Goal: Check status: Check status

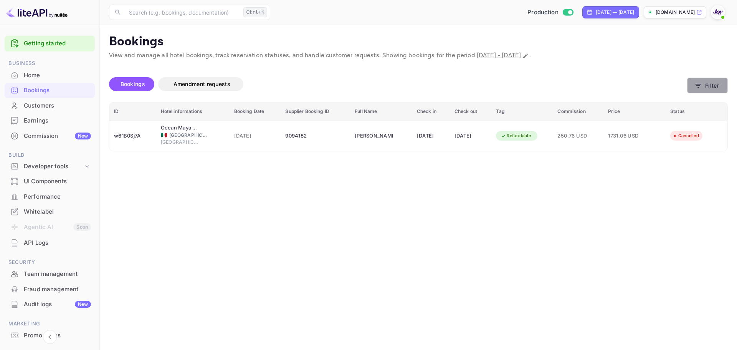
click at [716, 82] on button "Filter" at bounding box center [707, 86] width 41 height 16
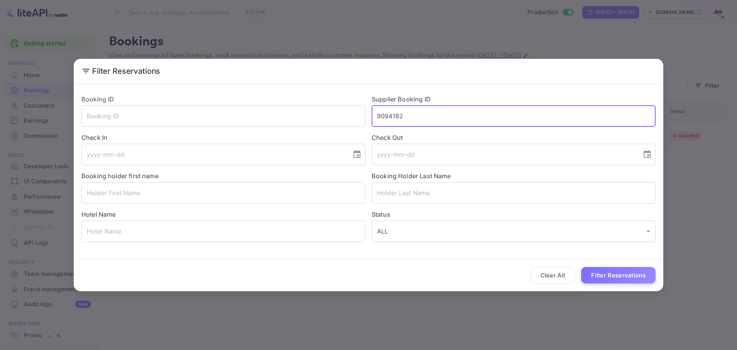
click at [400, 117] on input "9094182" at bounding box center [514, 115] width 284 height 21
click at [388, 116] on input "9094182" at bounding box center [514, 115] width 284 height 21
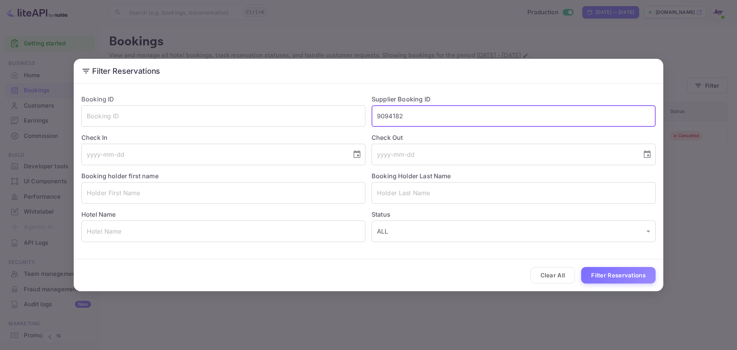
paste input "8908943"
type input "8908943"
drag, startPoint x: 625, startPoint y: 279, endPoint x: 628, endPoint y: 278, distance: 3.9
click at [625, 279] on button "Filter Reservations" at bounding box center [618, 275] width 74 height 17
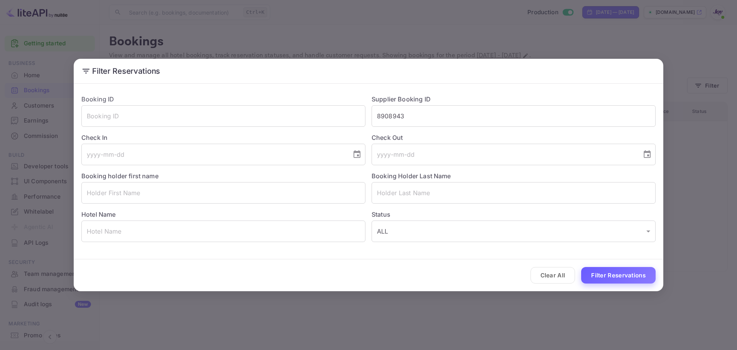
click at [595, 276] on button "Filter Reservations" at bounding box center [618, 275] width 74 height 17
click at [546, 268] on button "Clear All" at bounding box center [553, 275] width 45 height 17
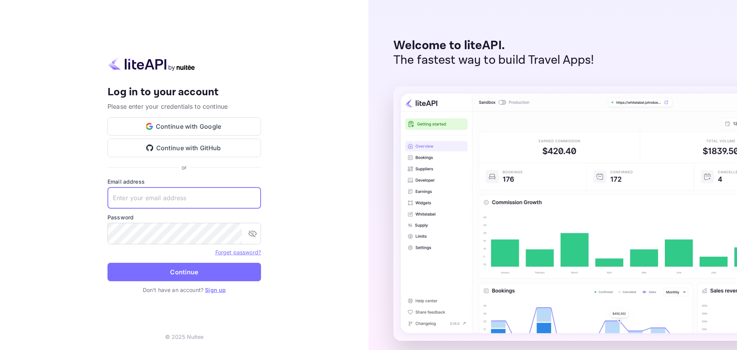
click at [136, 192] on input "text" at bounding box center [184, 197] width 154 height 21
click at [140, 200] on input "text" at bounding box center [184, 197] width 154 height 21
click at [173, 192] on input "text" at bounding box center [184, 197] width 154 height 21
paste input "[EMAIL_ADDRESS][DOMAIN_NAME]"
type input "[EMAIL_ADDRESS][DOMAIN_NAME]"
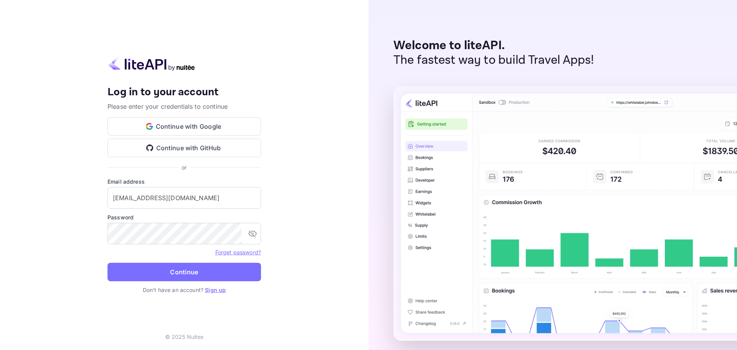
click at [147, 283] on form "Email address [EMAIL_ADDRESS][DOMAIN_NAME] ​ Password ​ Forget password? Contin…" at bounding box center [184, 231] width 154 height 108
click at [148, 280] on button "Continue" at bounding box center [184, 272] width 154 height 18
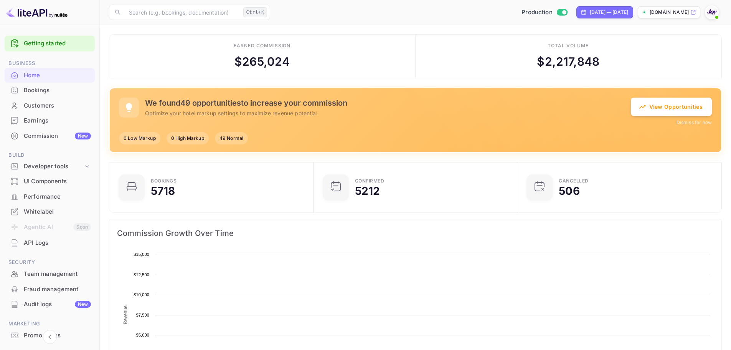
scroll to position [119, 193]
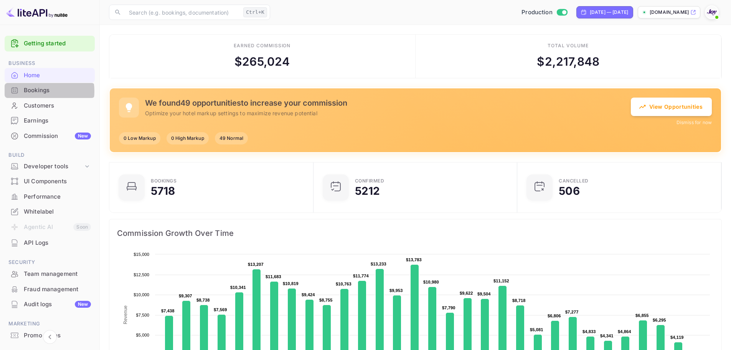
click at [39, 91] on div "Bookings" at bounding box center [57, 90] width 67 height 9
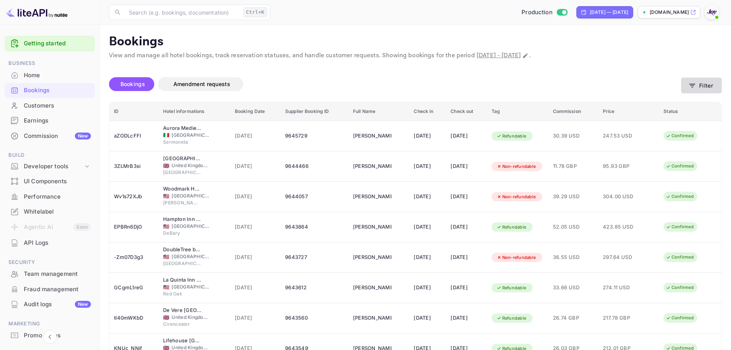
click at [701, 88] on button "Filter" at bounding box center [701, 86] width 41 height 16
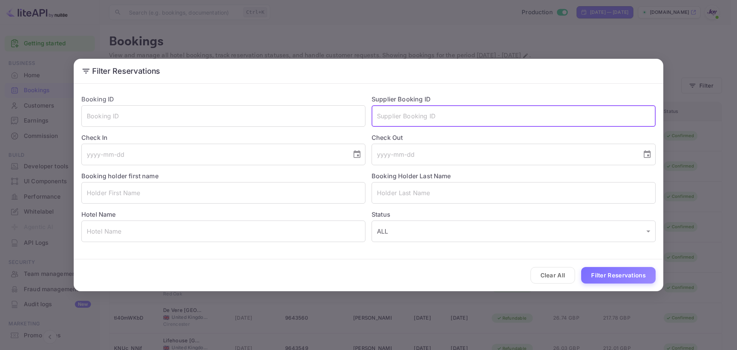
click at [420, 125] on input "text" at bounding box center [514, 115] width 284 height 21
paste input "8908943"
type input "8908943"
click at [632, 269] on button "Filter Reservations" at bounding box center [618, 275] width 74 height 17
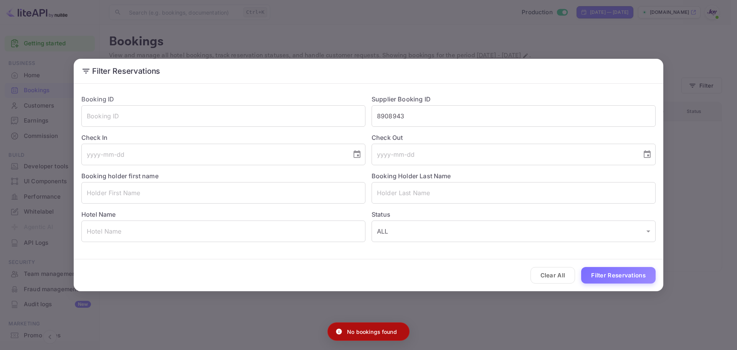
click at [458, 321] on div "Filter Reservations Booking ID ​ Supplier Booking ID 8908943 ​ Check In ​ Check…" at bounding box center [368, 175] width 737 height 350
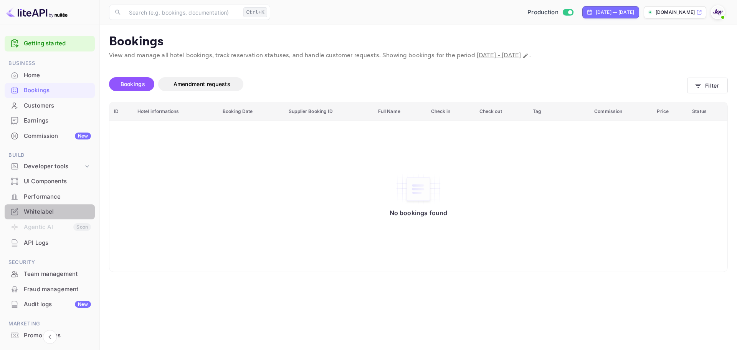
click at [51, 213] on div "Whitelabel" at bounding box center [57, 211] width 67 height 9
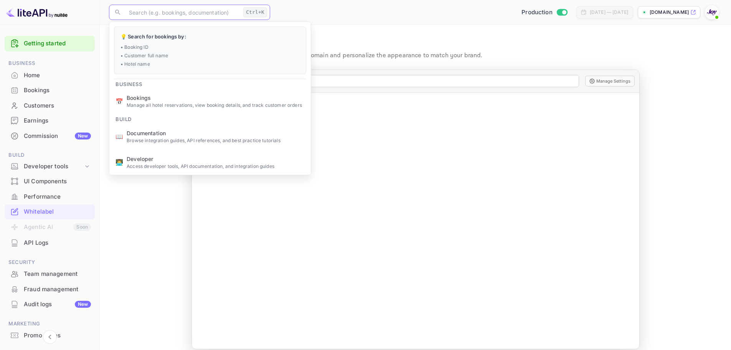
click at [173, 6] on input "text" at bounding box center [182, 12] width 116 height 15
paste input "8908943"
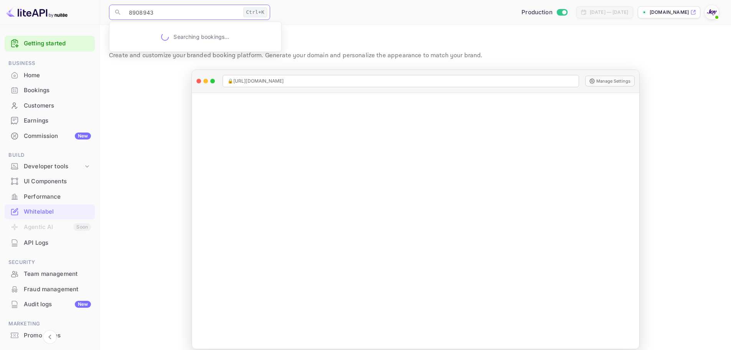
type input "8908943"
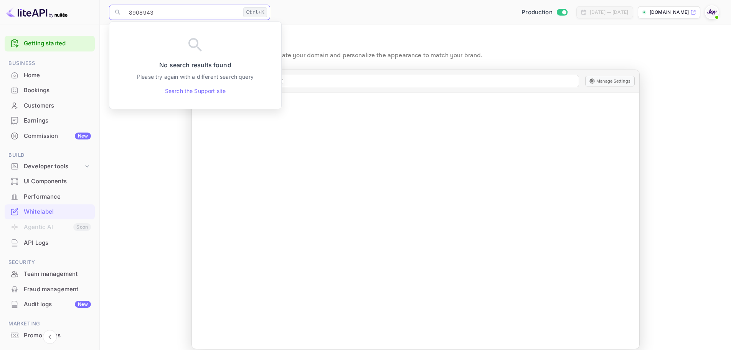
click at [186, 13] on input "8908943" at bounding box center [182, 12] width 116 height 15
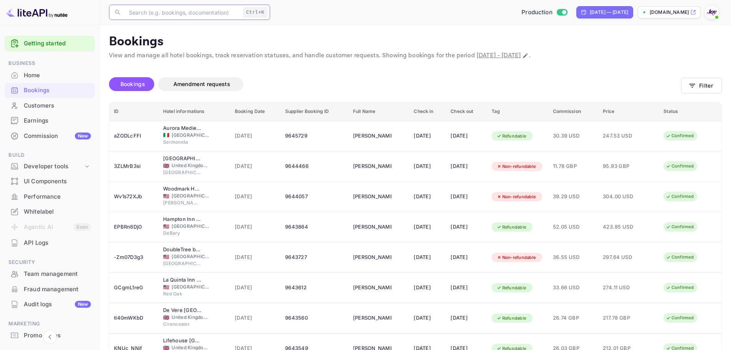
click at [131, 83] on span "Bookings" at bounding box center [133, 84] width 25 height 7
click at [134, 79] on button "Bookings" at bounding box center [131, 84] width 45 height 14
click at [716, 84] on button "Filter" at bounding box center [701, 86] width 41 height 16
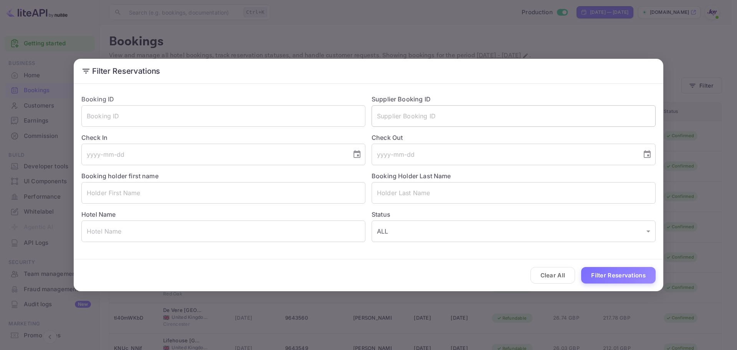
click at [403, 105] on input "text" at bounding box center [514, 115] width 284 height 21
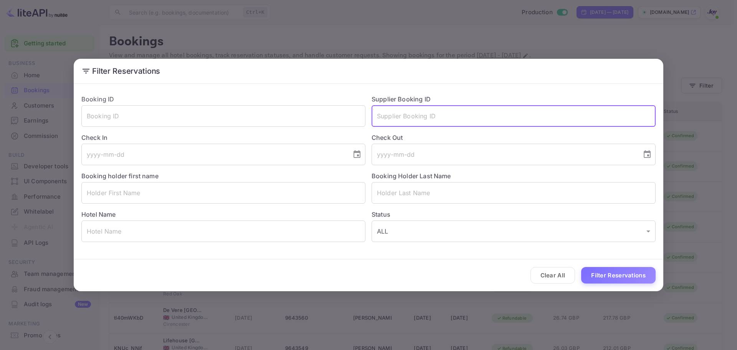
paste input "8908943"
type input "8908943"
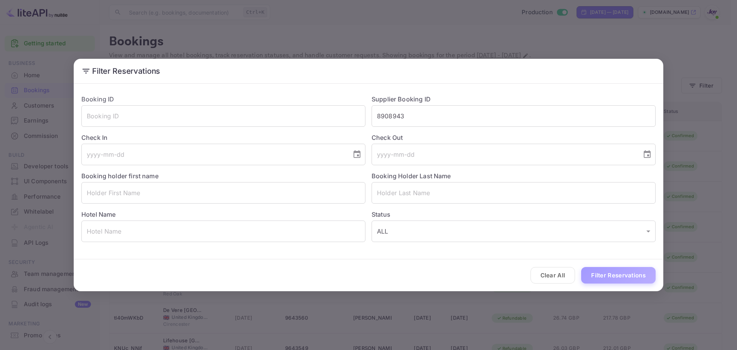
click at [602, 275] on button "Filter Reservations" at bounding box center [618, 275] width 74 height 17
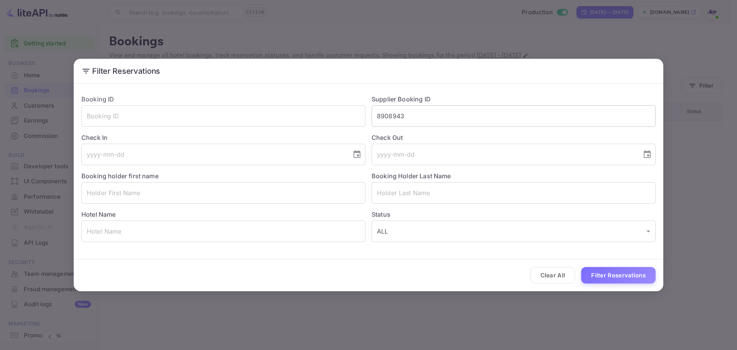
click at [386, 111] on input "8908943" at bounding box center [514, 115] width 284 height 21
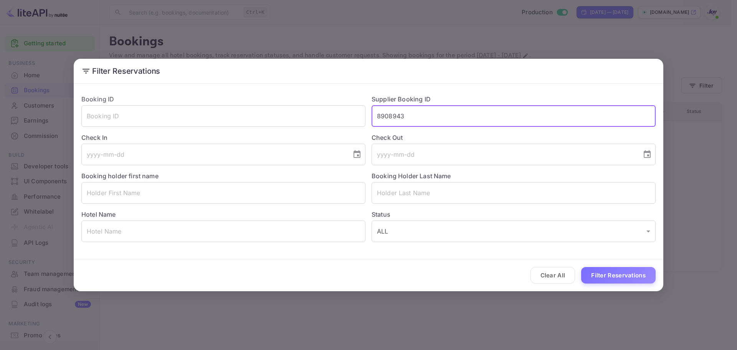
click at [386, 111] on input "8908943" at bounding box center [514, 115] width 284 height 21
click at [287, 110] on input "text" at bounding box center [223, 115] width 284 height 21
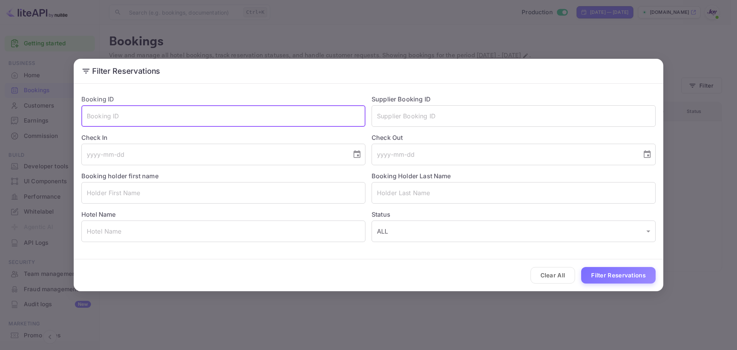
paste input "8908943"
type input "8908943"
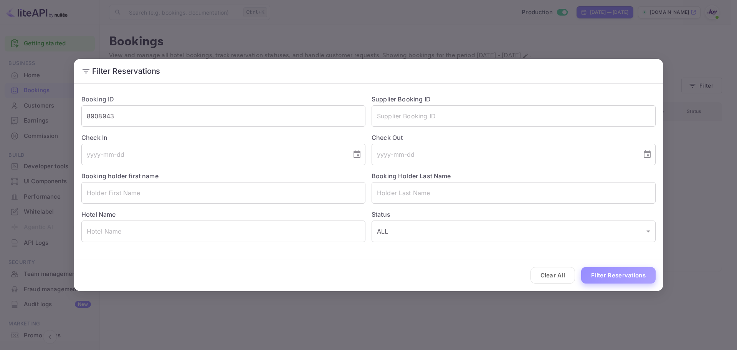
click at [610, 277] on button "Filter Reservations" at bounding box center [618, 275] width 74 height 17
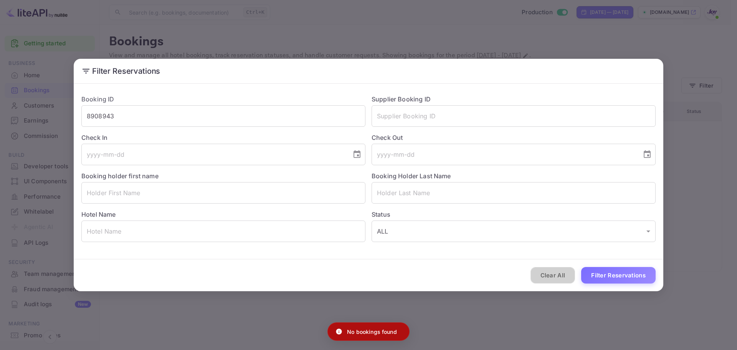
click at [552, 275] on button "Clear All" at bounding box center [553, 275] width 45 height 17
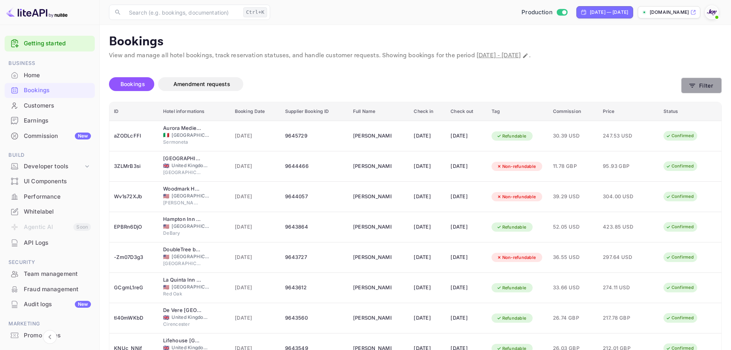
click at [699, 88] on button "Filter" at bounding box center [701, 86] width 41 height 16
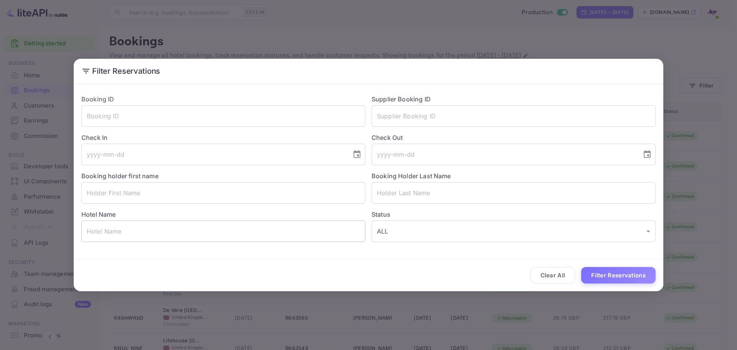
click at [114, 235] on input "text" at bounding box center [223, 230] width 284 height 21
paste input "The Comfort Inn and Suites"
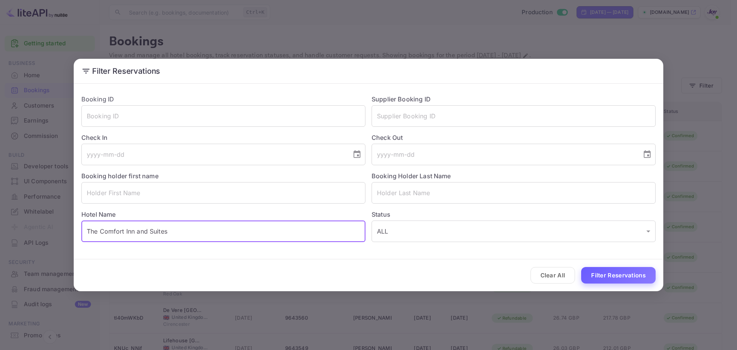
type input "The Comfort Inn and Suites"
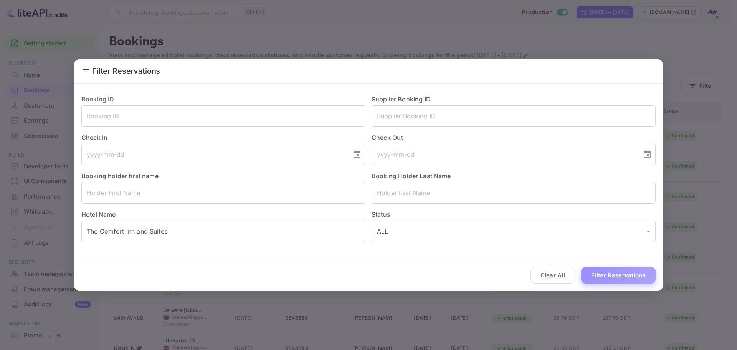
click at [607, 273] on button "Filter Reservations" at bounding box center [618, 275] width 74 height 17
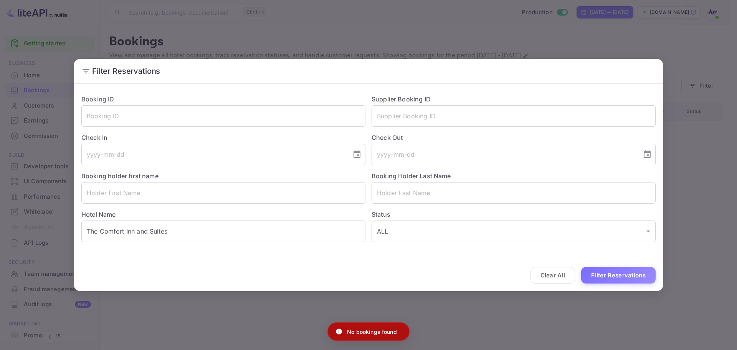
click at [527, 331] on div "Filter Reservations Booking ID ​ Supplier Booking ID ​ Check In ​ Check Out ​ B…" at bounding box center [368, 175] width 737 height 350
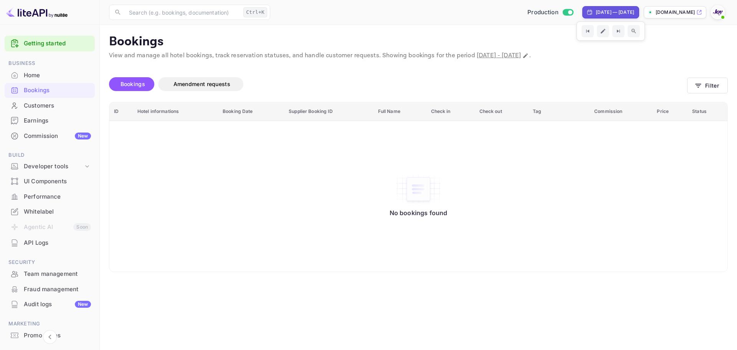
click at [596, 9] on div "[DATE] — [DATE]" at bounding box center [615, 12] width 38 height 7
select select "7"
select select "2025"
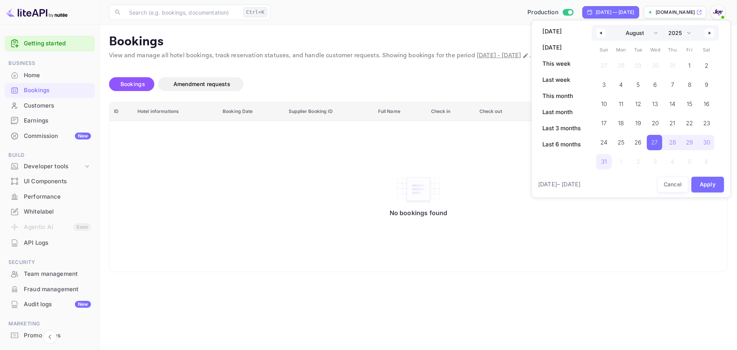
click at [603, 32] on button "button" at bounding box center [601, 32] width 9 height 9
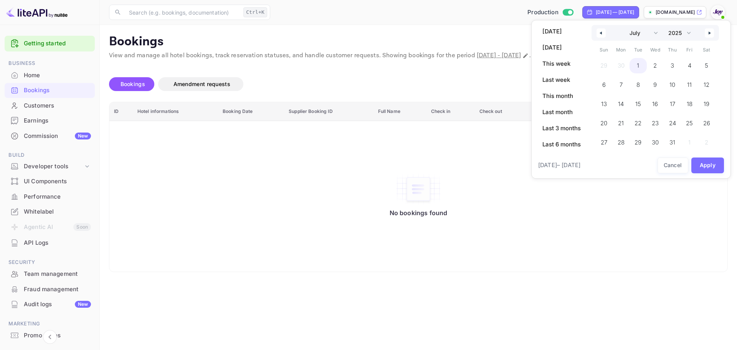
click at [639, 63] on span "1" at bounding box center [638, 65] width 17 height 15
click at [709, 34] on icon "button" at bounding box center [711, 32] width 4 height 3
click at [688, 123] on span "26" at bounding box center [688, 123] width 7 height 14
select select "6"
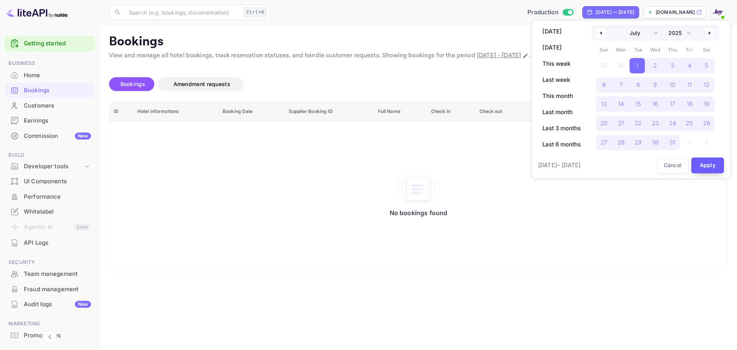
click at [712, 161] on button "Apply" at bounding box center [707, 165] width 33 height 16
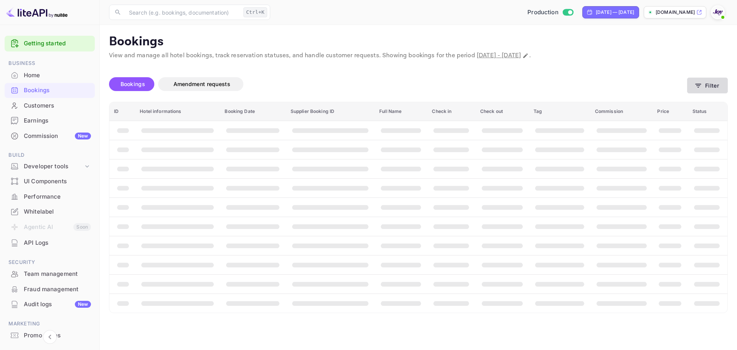
click at [703, 86] on button "Filter" at bounding box center [707, 86] width 41 height 16
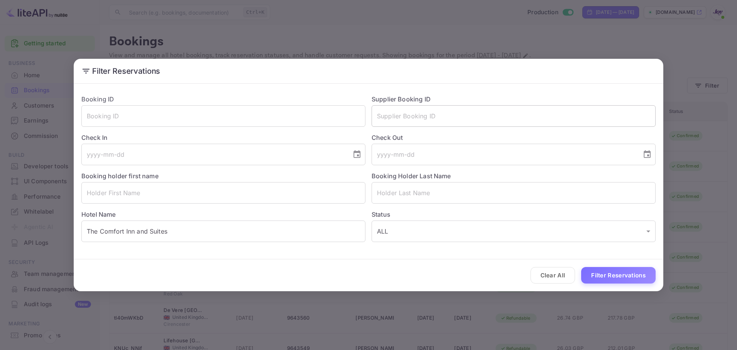
click at [423, 126] on input "text" at bounding box center [514, 115] width 284 height 21
paste input "8908943"
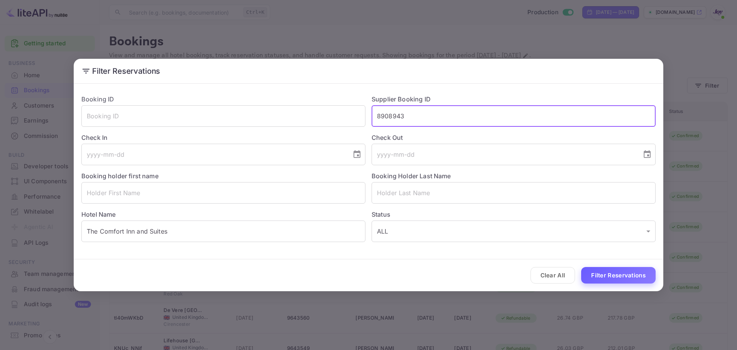
type input "8908943"
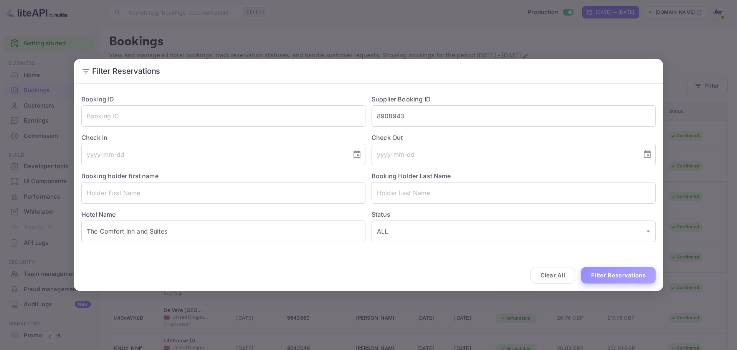
click at [615, 273] on button "Filter Reservations" at bounding box center [618, 275] width 74 height 17
click at [362, 155] on button "Choose date" at bounding box center [356, 154] width 15 height 15
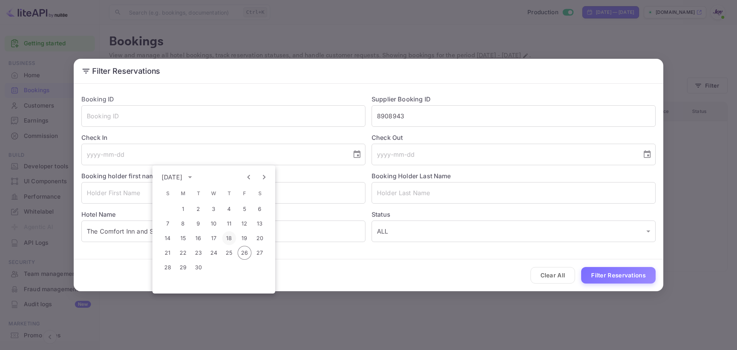
click at [230, 235] on button "18" at bounding box center [229, 238] width 14 height 14
click at [362, 152] on button "Choose date, selected date is Sep 18, 2025" at bounding box center [356, 154] width 15 height 15
click at [248, 237] on button "19" at bounding box center [245, 238] width 14 height 14
type input "[DATE]"
click at [649, 151] on icon "Choose date" at bounding box center [647, 154] width 7 height 8
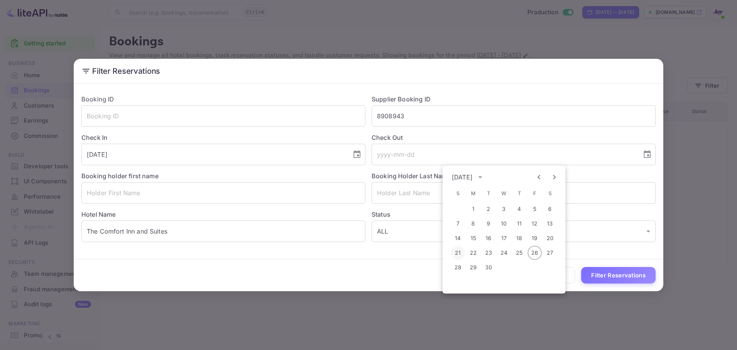
click at [460, 253] on button "21" at bounding box center [458, 253] width 14 height 14
click at [646, 154] on icon "Choose date, selected date is Sep 21, 2025" at bounding box center [647, 154] width 9 height 9
click at [476, 250] on button "22" at bounding box center [473, 253] width 14 height 14
type input "[DATE]"
click at [479, 267] on div "Clear All Filter Reservations" at bounding box center [369, 275] width 590 height 32
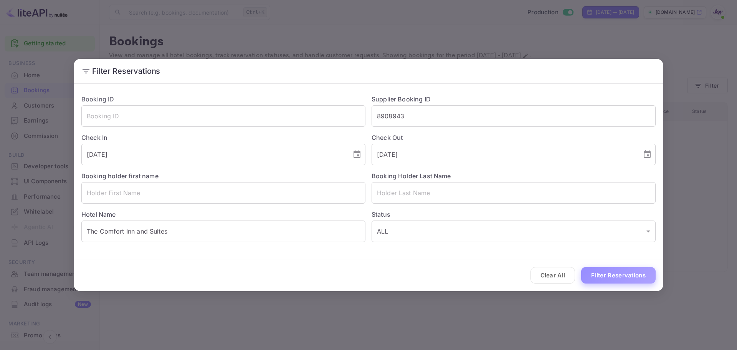
click at [630, 275] on button "Filter Reservations" at bounding box center [618, 275] width 74 height 17
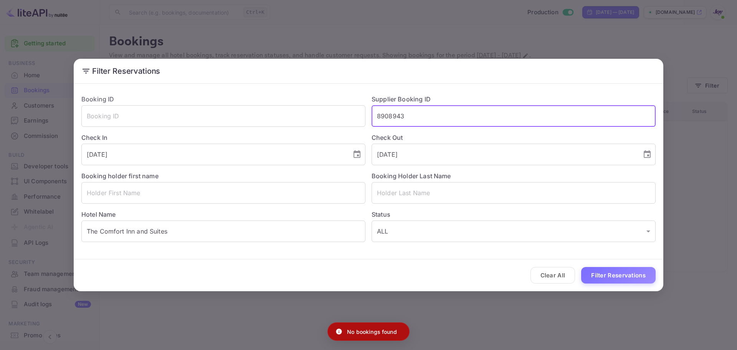
click at [397, 112] on input "8908943" at bounding box center [514, 115] width 284 height 21
click at [607, 273] on button "Filter Reservations" at bounding box center [618, 275] width 74 height 17
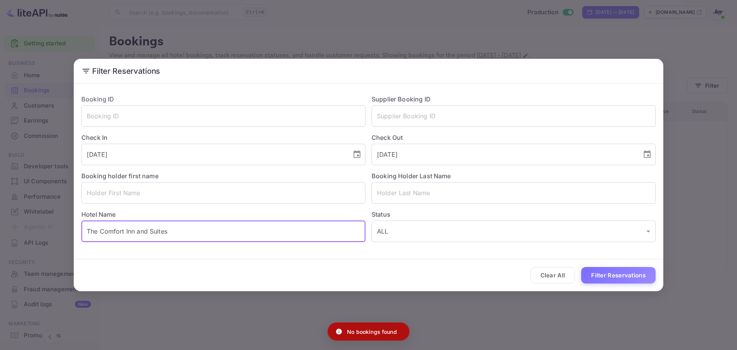
click at [182, 225] on input "The Comfort Inn and Suites" at bounding box center [223, 230] width 284 height 21
click at [615, 283] on button "Filter Reservations" at bounding box center [618, 275] width 74 height 17
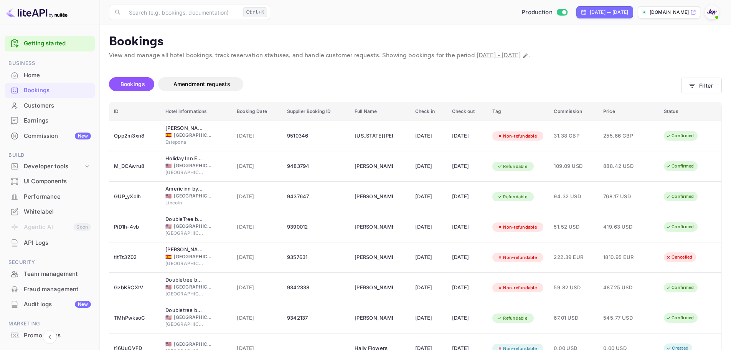
click at [470, 80] on div "Bookings Amendment requests" at bounding box center [395, 84] width 572 height 14
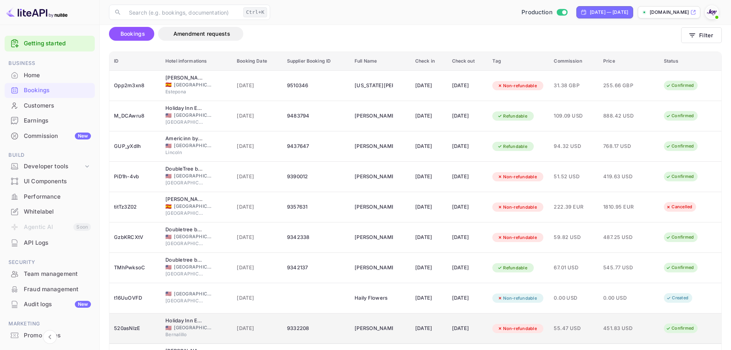
scroll to position [107, 0]
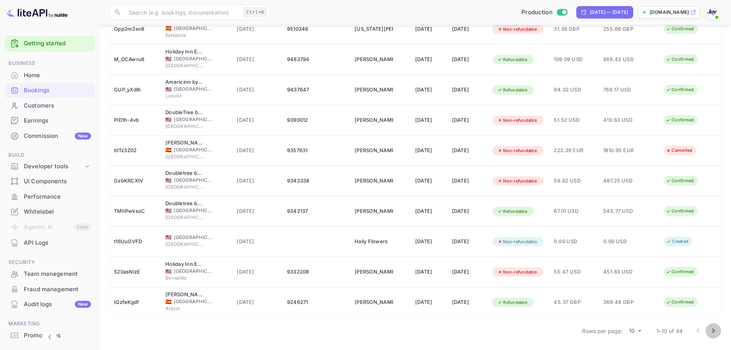
click at [711, 335] on icon "Go to next page" at bounding box center [713, 330] width 9 height 9
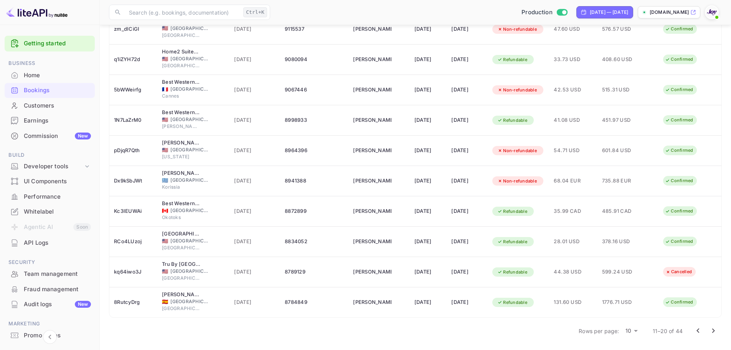
click at [711, 332] on icon "Go to next page" at bounding box center [713, 330] width 9 height 9
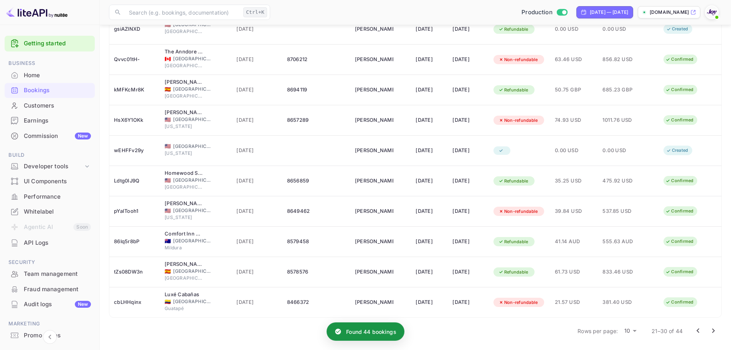
click at [711, 332] on icon "Go to next page" at bounding box center [713, 330] width 9 height 9
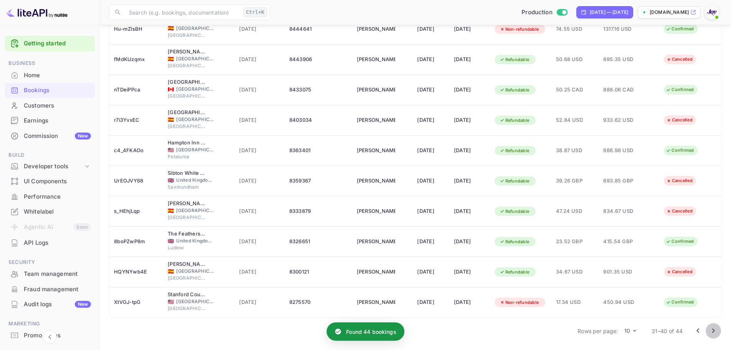
click at [711, 329] on icon "Go to next page" at bounding box center [713, 330] width 9 height 9
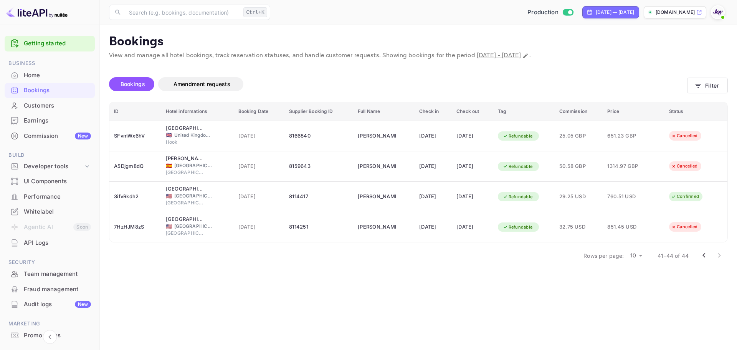
click at [702, 255] on icon "Go to previous page" at bounding box center [703, 255] width 9 height 9
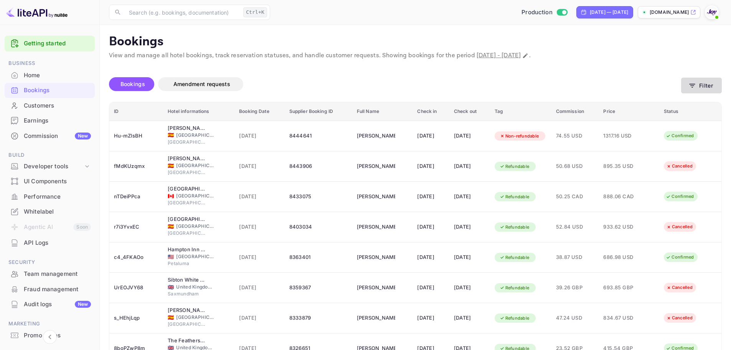
click at [716, 89] on button "Filter" at bounding box center [701, 86] width 41 height 16
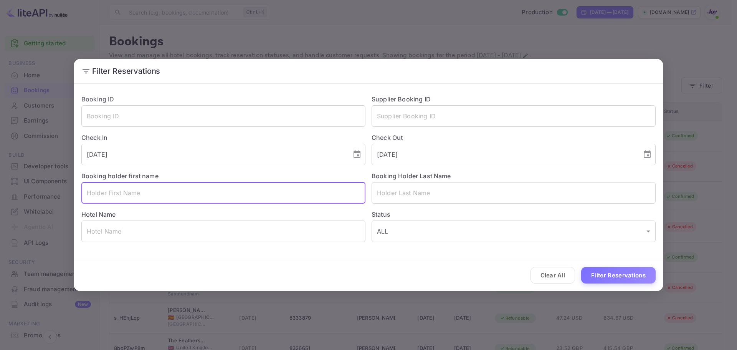
click at [162, 192] on input "text" at bounding box center [223, 192] width 284 height 21
paste input "[PERSON_NAME] [PERSON_NAME]"
drag, startPoint x: 162, startPoint y: 192, endPoint x: 101, endPoint y: 192, distance: 60.3
click at [101, 192] on input "[PERSON_NAME] [PERSON_NAME]" at bounding box center [223, 192] width 284 height 21
type input "[PERSON_NAME]"
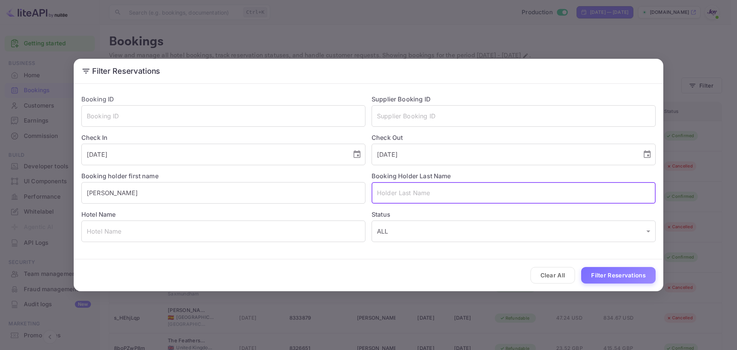
click at [428, 191] on input "text" at bounding box center [514, 192] width 284 height 21
paste input "[PERSON_NAME]"
drag, startPoint x: 397, startPoint y: 194, endPoint x: 206, endPoint y: 187, distance: 191.3
click at [204, 187] on div "Booking ID ​ Supplier Booking ID ​ Check In [DATE] ​ Check Out [DATE] ​ Booking…" at bounding box center [365, 165] width 580 height 154
type input "Capiro"
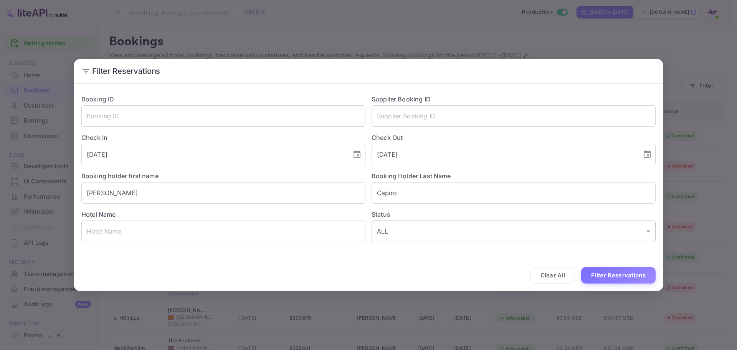
drag, startPoint x: 609, startPoint y: 278, endPoint x: 449, endPoint y: 235, distance: 165.5
click at [449, 235] on form "Booking ID ​ Supplier Booking ID ​ Check In [DATE] ​ Check Out [DATE] ​ Booking…" at bounding box center [369, 189] width 590 height 204
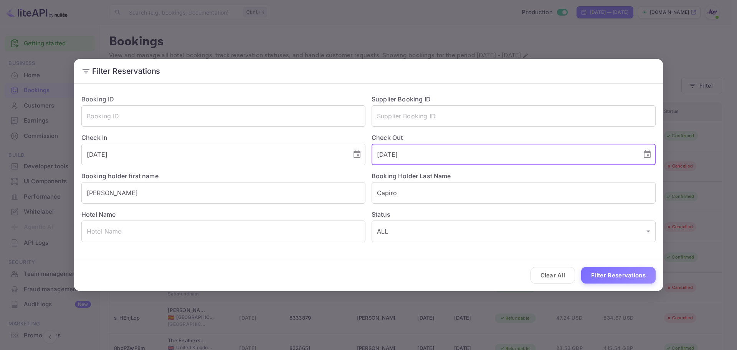
click at [426, 157] on input "[DATE]" at bounding box center [504, 154] width 265 height 21
click at [424, 157] on input "[DATE]" at bounding box center [504, 154] width 265 height 21
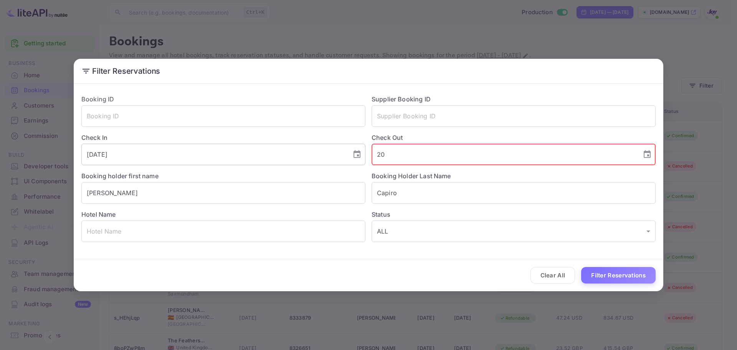
type input "2"
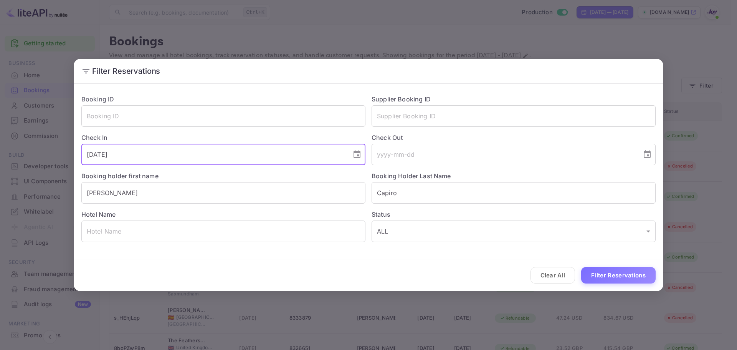
click at [275, 159] on input "[DATE]" at bounding box center [213, 154] width 265 height 21
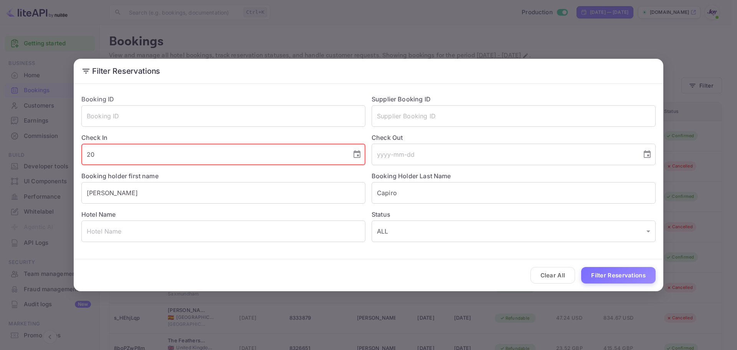
type input "2"
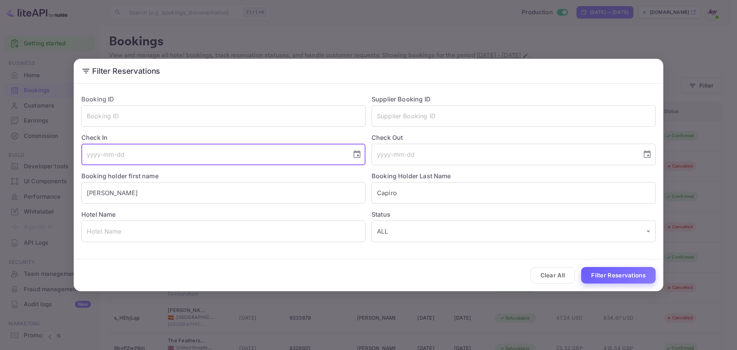
click at [614, 275] on button "Filter Reservations" at bounding box center [618, 275] width 74 height 17
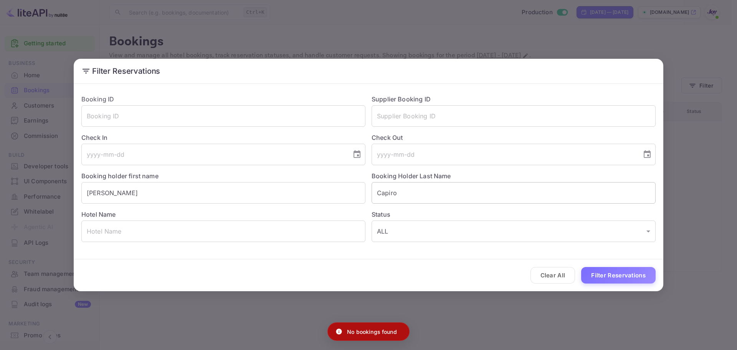
click at [409, 198] on input "Capiro" at bounding box center [514, 192] width 284 height 21
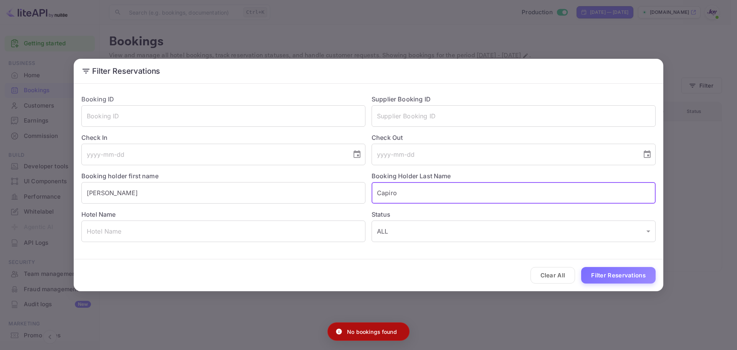
click at [409, 198] on input "Capiro" at bounding box center [514, 192] width 284 height 21
click at [410, 198] on input "Capiro" at bounding box center [514, 192] width 284 height 21
click at [133, 188] on input "[PERSON_NAME]" at bounding box center [223, 192] width 284 height 21
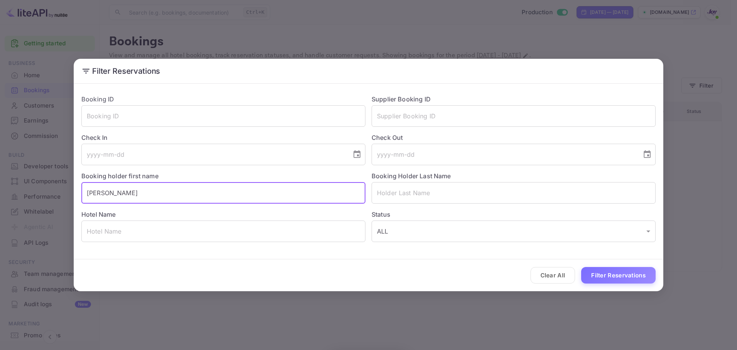
click at [133, 188] on input "[PERSON_NAME]" at bounding box center [223, 192] width 284 height 21
type input "L"
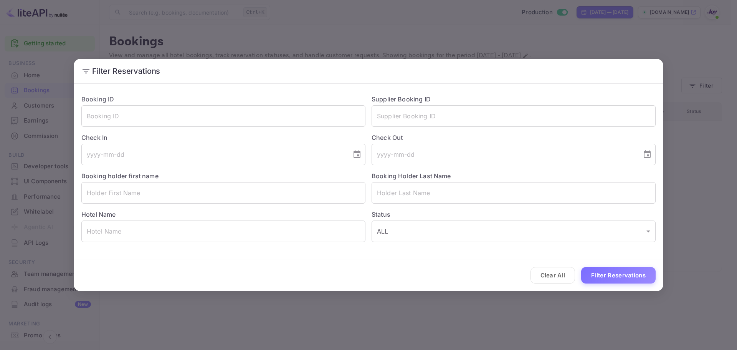
click at [635, 27] on div "Filter Reservations Booking ID ​ Supplier Booking ID ​ Check In ​ Check Out ​ B…" at bounding box center [368, 175] width 737 height 350
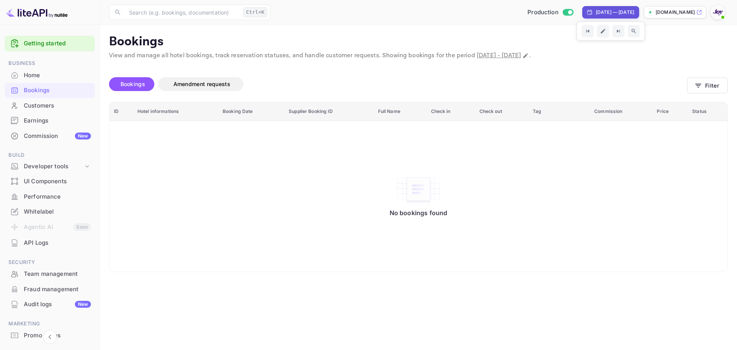
click at [625, 14] on div "[DATE] — [DATE]" at bounding box center [615, 12] width 38 height 7
select select "6"
select select "2025"
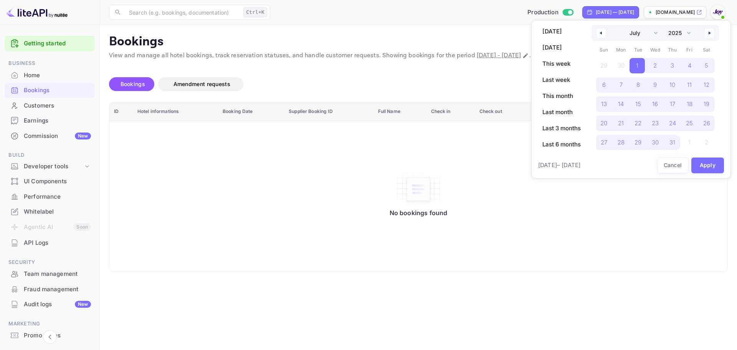
click at [713, 35] on button "button" at bounding box center [709, 32] width 9 height 9
select select "7"
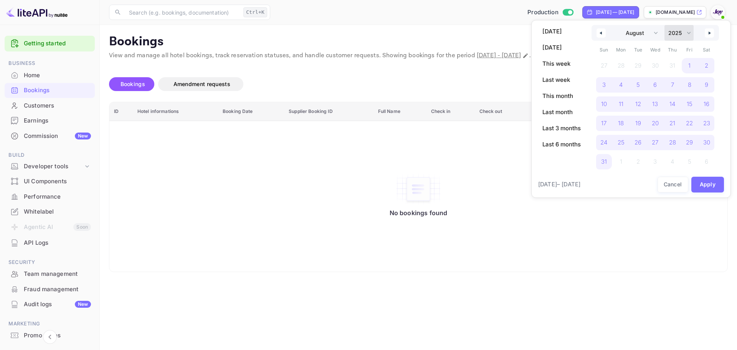
click at [690, 35] on select "2030 2029 2028 2027 2026 2025 2024 2023 2022 2021 2020 2019 2018 2017 2016 2015…" at bounding box center [679, 33] width 29 height 16
select select "2026"
click at [665, 25] on select "2030 2029 2028 2027 2026 2025 2024 2023 2022 2021 2020 2019 2018 2017 2016 2015…" at bounding box center [679, 33] width 29 height 16
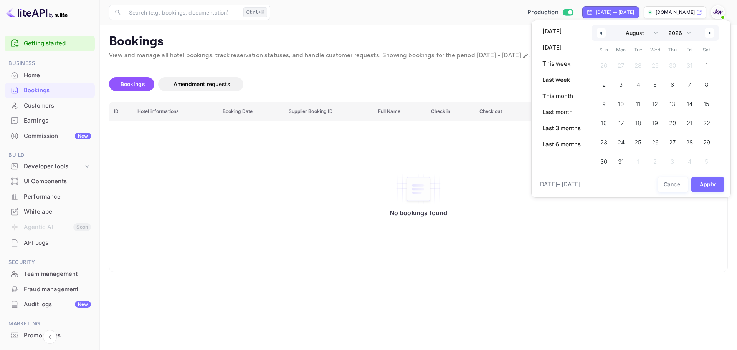
click at [710, 32] on icon "button" at bounding box center [711, 32] width 4 height 3
select select "11"
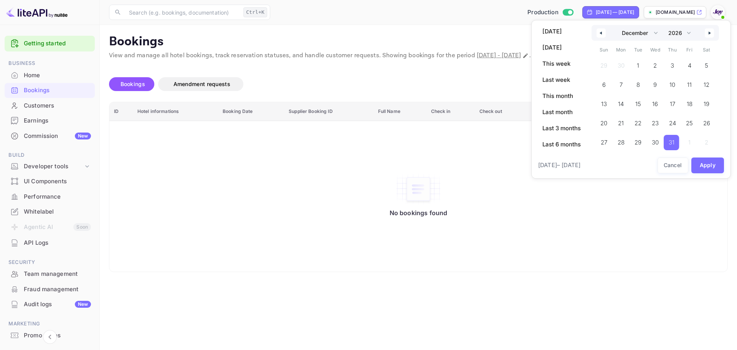
click at [676, 144] on span "31" at bounding box center [671, 142] width 15 height 15
click at [711, 166] on button "Apply" at bounding box center [707, 165] width 33 height 16
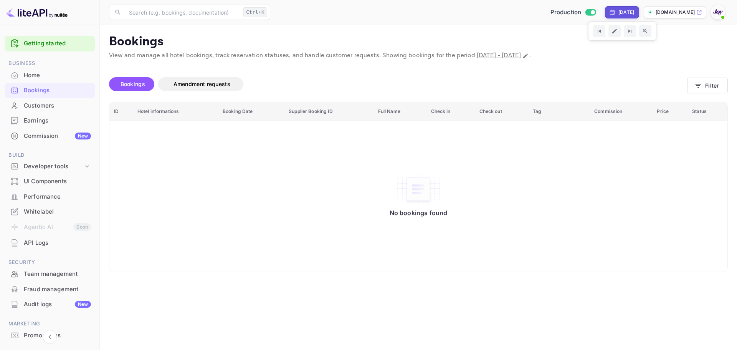
click at [618, 13] on div "[DATE]" at bounding box center [626, 12] width 16 height 7
select select "11"
select select "2026"
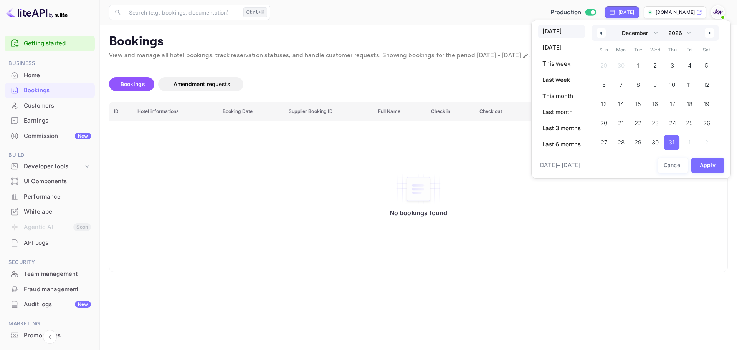
click at [567, 33] on span "[DATE]" at bounding box center [562, 31] width 48 height 13
select select "8"
select select "2025"
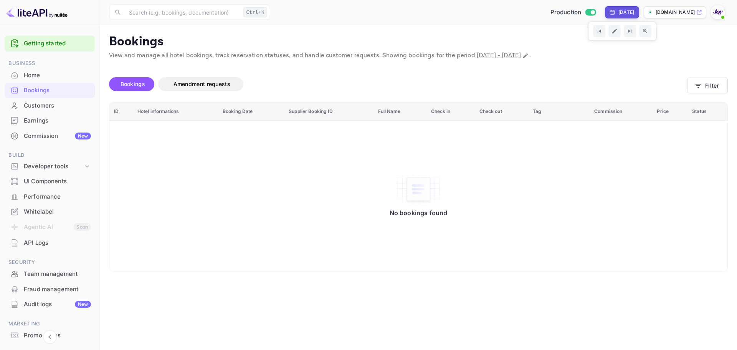
click at [625, 11] on div "[DATE]" at bounding box center [626, 12] width 16 height 7
select select "8"
select select "2025"
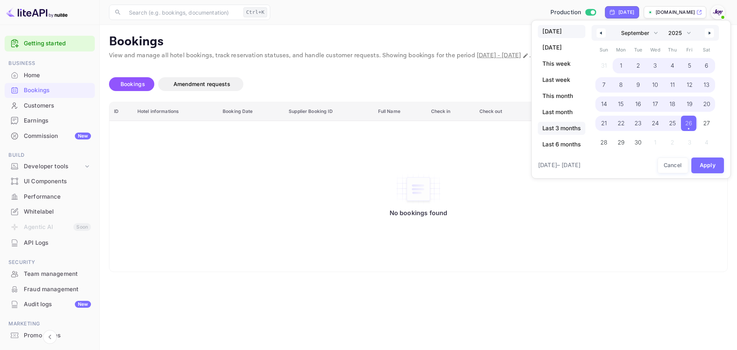
click at [564, 131] on span "Last 3 months" at bounding box center [562, 128] width 48 height 13
select select "5"
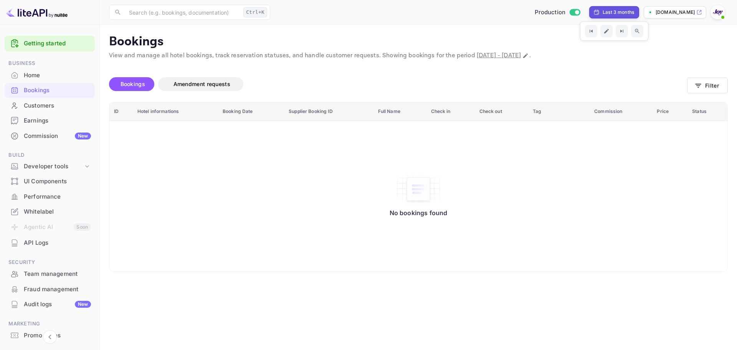
click at [617, 11] on div "Last 3 months" at bounding box center [618, 12] width 31 height 7
select select "5"
select select "2025"
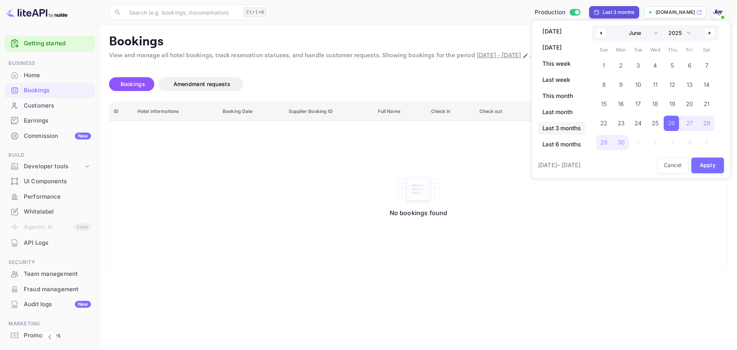
click at [617, 11] on div at bounding box center [368, 175] width 737 height 350
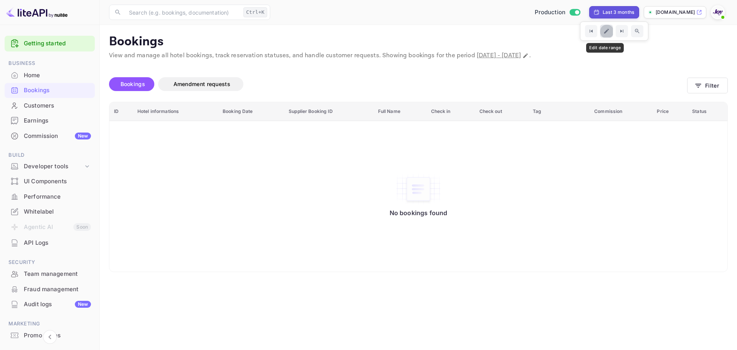
click at [605, 32] on icon "Edit date range" at bounding box center [606, 31] width 5 height 5
select select "5"
select select "2025"
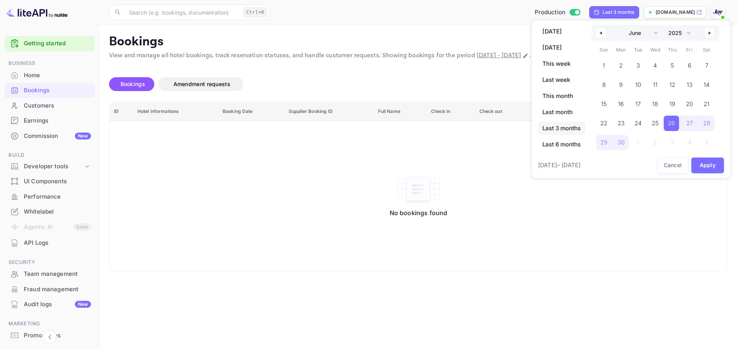
drag, startPoint x: 557, startPoint y: 165, endPoint x: 585, endPoint y: 160, distance: 28.8
click at [558, 164] on span "[DATE] – [DATE]" at bounding box center [559, 165] width 42 height 9
click at [592, 159] on div "[DATE] – [DATE] Cancel Apply" at bounding box center [631, 165] width 187 height 17
click at [602, 33] on icon "button" at bounding box center [600, 32] width 4 height 3
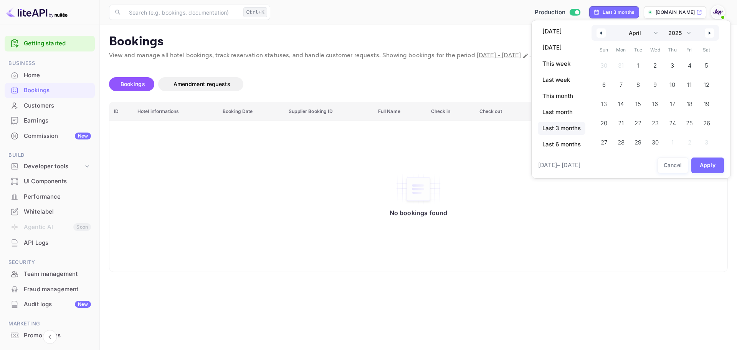
click at [602, 33] on icon "button" at bounding box center [600, 32] width 4 height 3
select select "11"
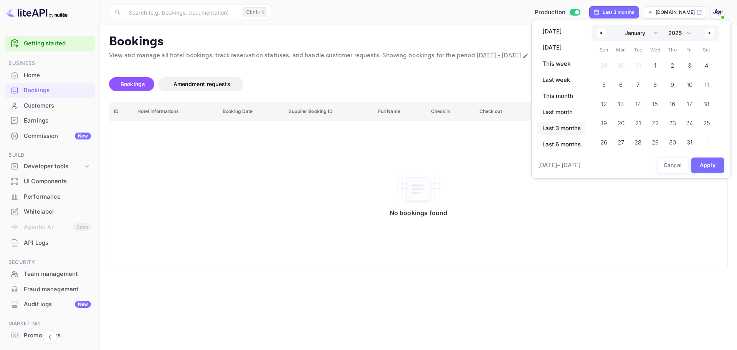
select select "2024"
click at [712, 32] on icon "button" at bounding box center [711, 32] width 4 height 3
select select "0"
click at [659, 64] on span "1" at bounding box center [654, 65] width 15 height 15
click at [681, 31] on select "2030 2029 2028 2027 2026 2025 2024 2023 2022 2021 2020 2019 2018 2017 2016 2015…" at bounding box center [679, 33] width 29 height 16
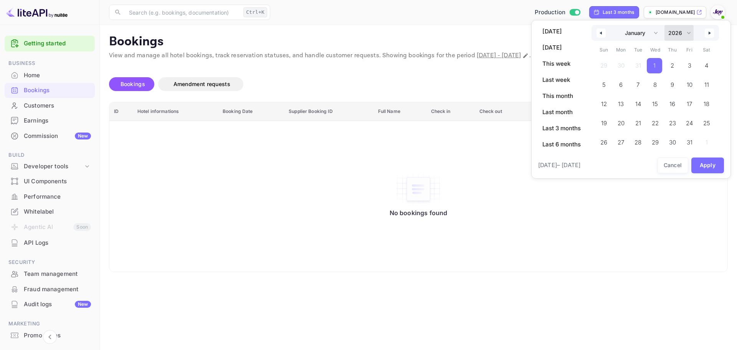
click at [665, 25] on select "2030 2029 2028 2027 2026 2025 2024 2023 2022 2021 2020 2019 2018 2017 2016 2015…" at bounding box center [679, 33] width 29 height 16
click at [676, 67] on span "1" at bounding box center [672, 65] width 17 height 15
select select "2025"
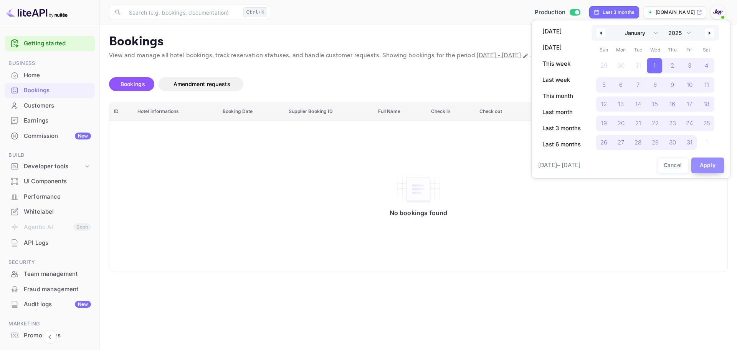
click at [710, 165] on button "Apply" at bounding box center [707, 165] width 33 height 16
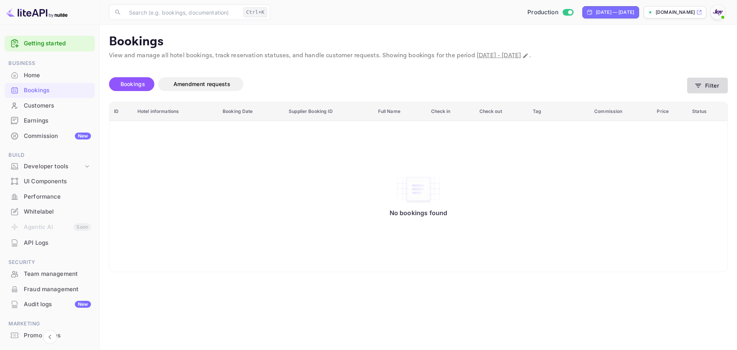
click at [706, 84] on button "Filter" at bounding box center [707, 86] width 41 height 16
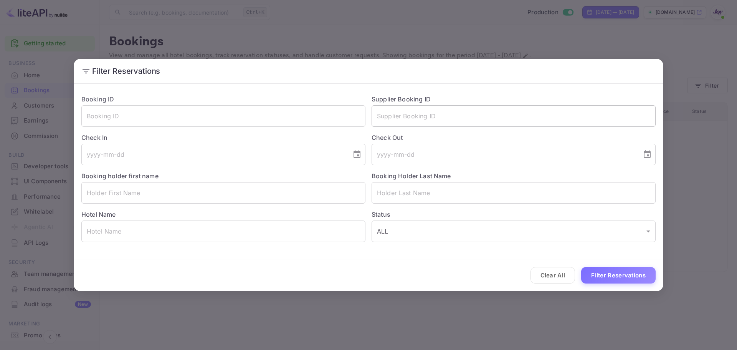
click at [404, 116] on input "text" at bounding box center [514, 115] width 284 height 21
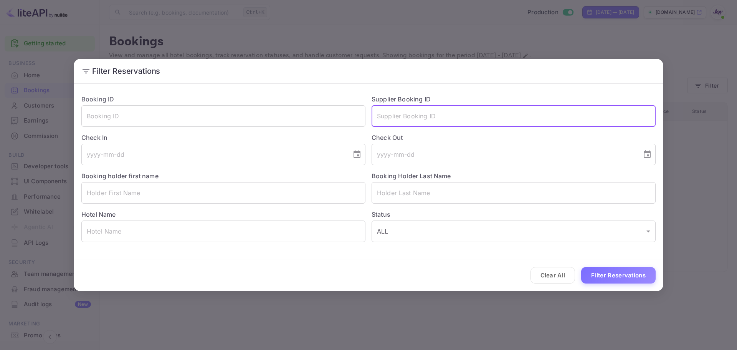
paste input "8908943"
type input "8908943"
click at [623, 276] on button "Filter Reservations" at bounding box center [618, 275] width 74 height 17
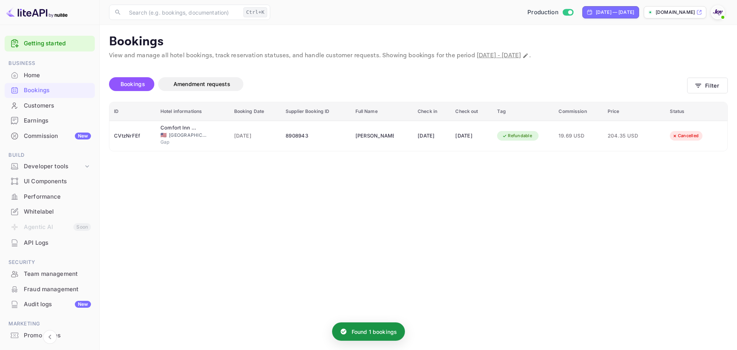
click at [623, 276] on main "Bookings View and manage all hotel bookings, track reservation statuses, and ha…" at bounding box center [418, 187] width 637 height 325
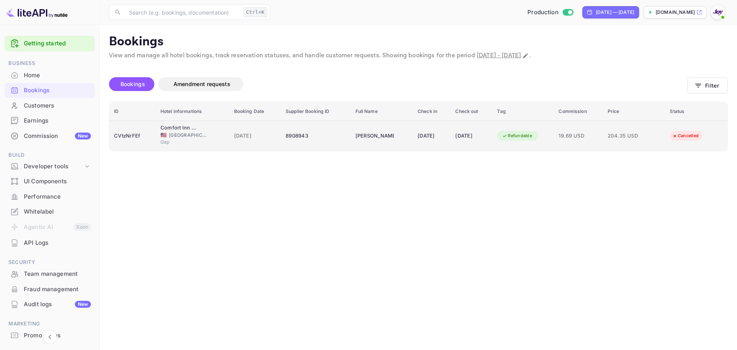
click at [326, 132] on div "8908943" at bounding box center [316, 136] width 61 height 12
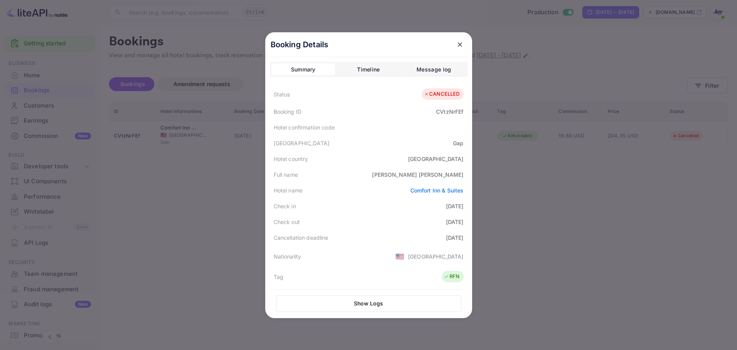
click at [194, 185] on div at bounding box center [368, 175] width 737 height 350
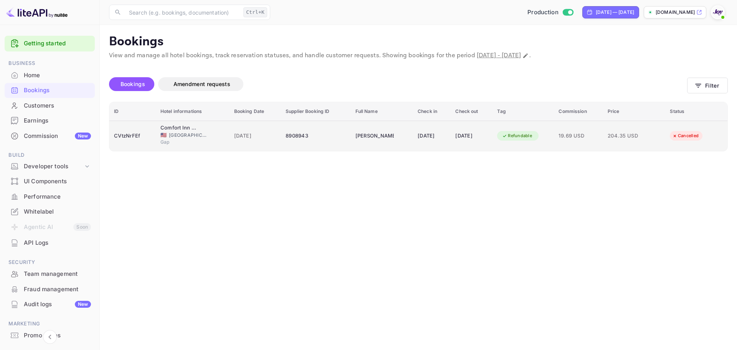
click at [176, 135] on span "[GEOGRAPHIC_DATA]" at bounding box center [188, 135] width 38 height 7
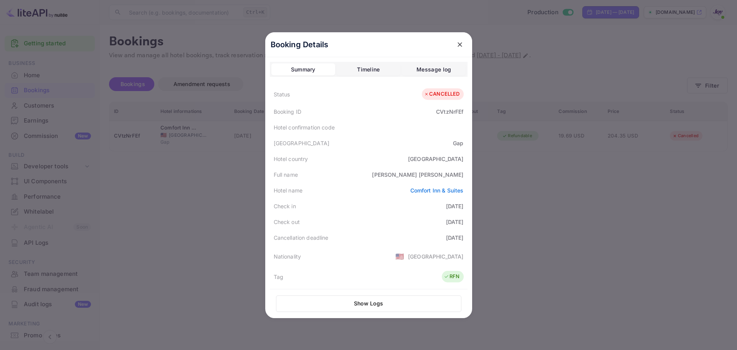
click at [437, 91] on div "CANCELLED" at bounding box center [442, 94] width 36 height 8
click at [438, 126] on div "Hotel confirmation code" at bounding box center [369, 127] width 198 height 16
click at [560, 246] on div at bounding box center [368, 175] width 737 height 350
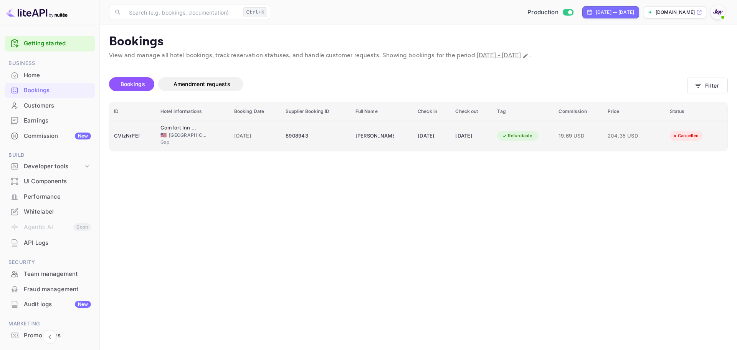
click at [314, 141] on div "8908943" at bounding box center [316, 136] width 61 height 12
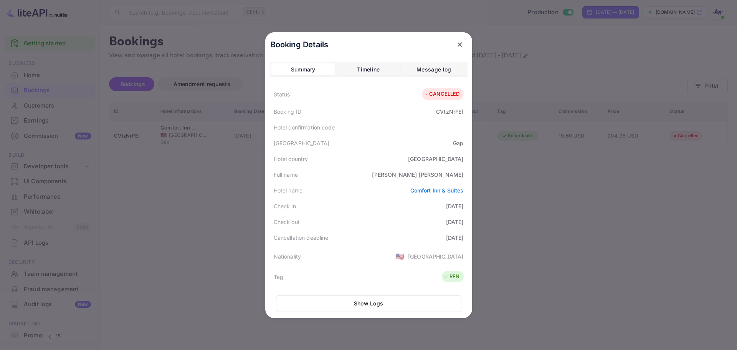
click at [371, 108] on div "Booking ID CVtzNrFEf" at bounding box center [369, 112] width 198 height 16
click at [564, 221] on div at bounding box center [368, 175] width 737 height 350
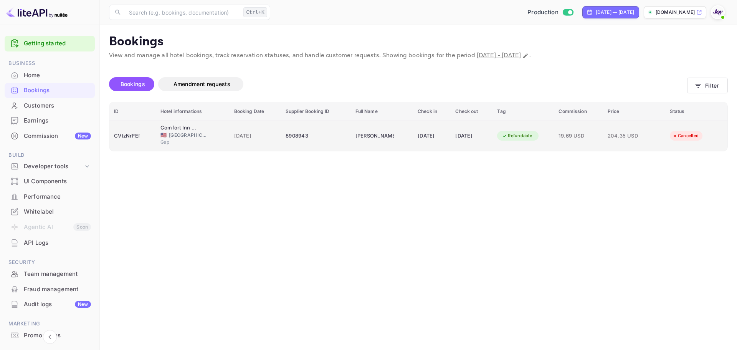
click at [129, 135] on div "CVtzNrFEf" at bounding box center [132, 136] width 37 height 12
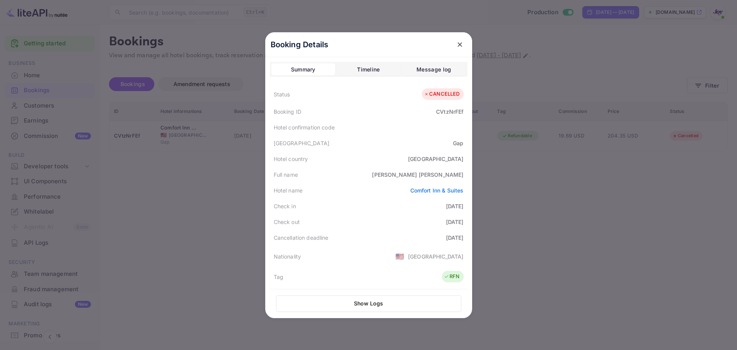
click at [600, 171] on div at bounding box center [368, 175] width 737 height 350
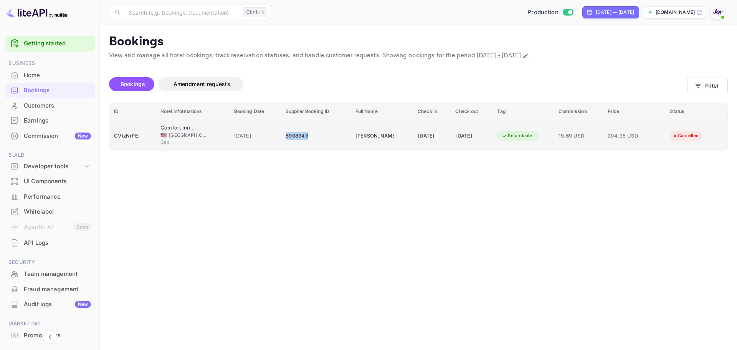
drag, startPoint x: 306, startPoint y: 137, endPoint x: 278, endPoint y: 135, distance: 28.1
click at [286, 135] on div "8908943" at bounding box center [316, 136] width 61 height 12
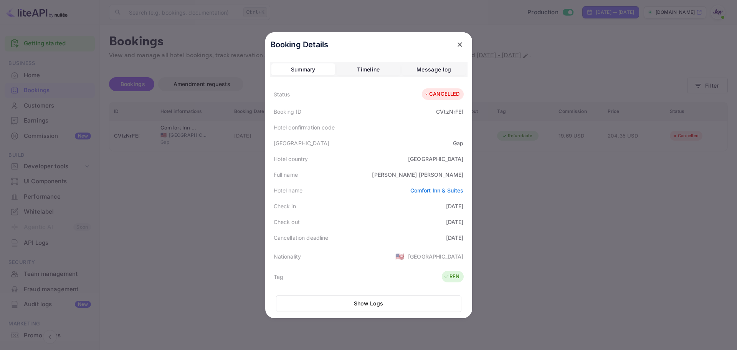
copy div "8908943"
click at [484, 205] on div "Booking Details Summary Timeline Message log Status CANCELLED Booking ID CVtzNr…" at bounding box center [368, 175] width 231 height 350
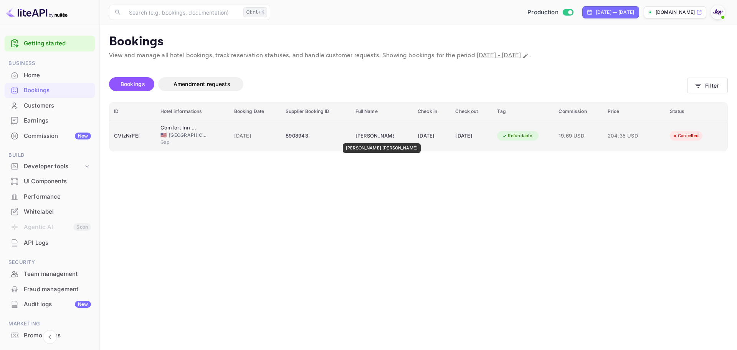
click at [365, 138] on div "[PERSON_NAME] [PERSON_NAME]" at bounding box center [374, 136] width 38 height 12
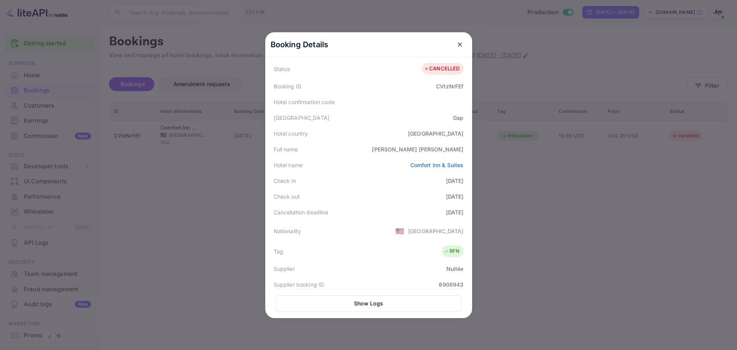
scroll to position [38, 0]
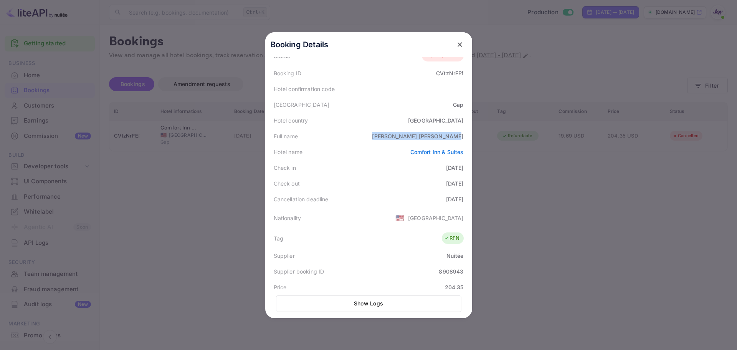
drag, startPoint x: 413, startPoint y: 137, endPoint x: 461, endPoint y: 138, distance: 48.4
click at [461, 138] on div "Full name [PERSON_NAME] [PERSON_NAME]" at bounding box center [369, 136] width 198 height 16
copy div "[PERSON_NAME] [PERSON_NAME]"
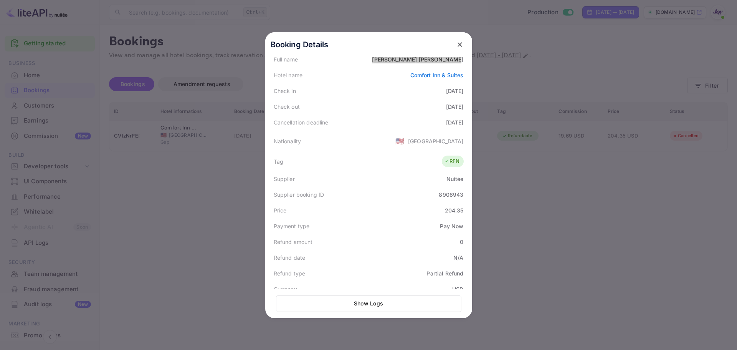
scroll to position [192, 0]
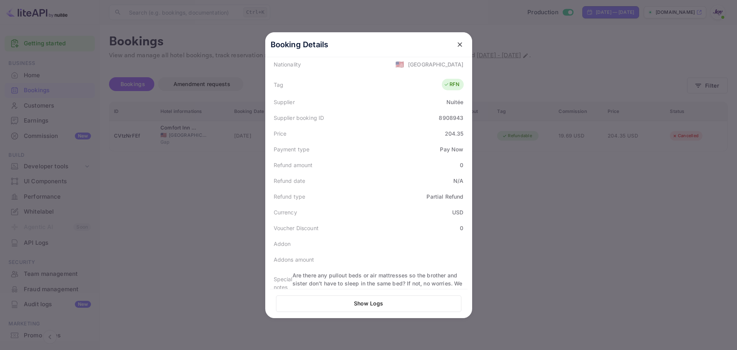
click at [524, 187] on div at bounding box center [368, 175] width 737 height 350
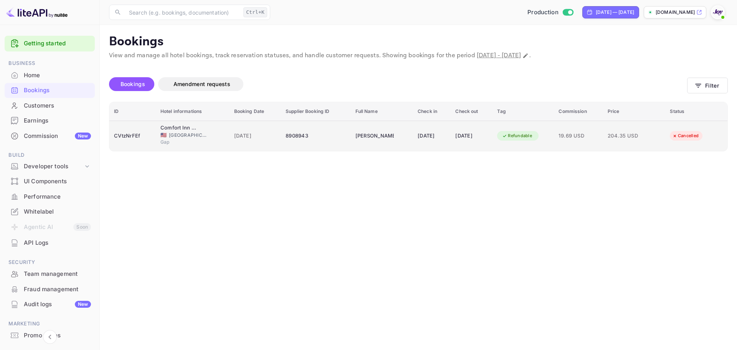
click at [129, 136] on div "CVtzNrFEf" at bounding box center [132, 136] width 37 height 12
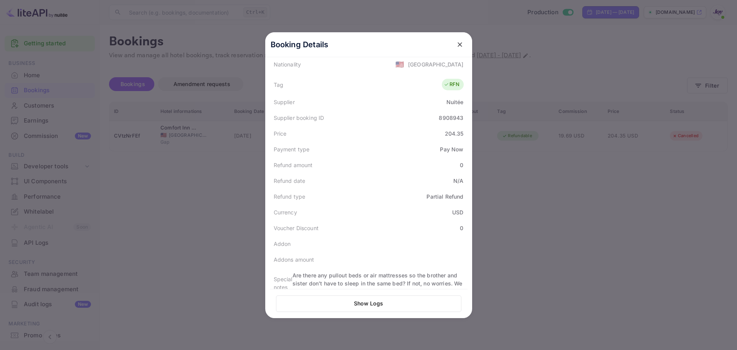
scroll to position [205, 0]
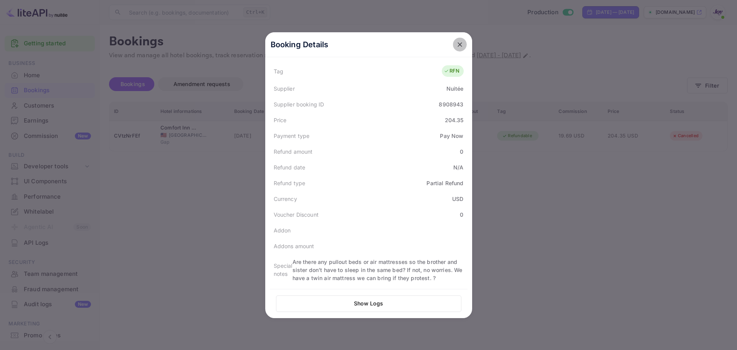
click at [457, 46] on icon "close" at bounding box center [460, 45] width 8 height 8
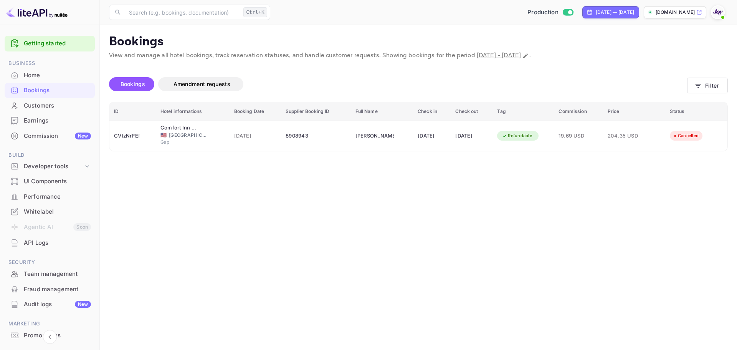
click at [263, 250] on main "Bookings View and manage all hotel bookings, track reservation statuses, and ha…" at bounding box center [418, 187] width 637 height 325
